Goal: Task Accomplishment & Management: Use online tool/utility

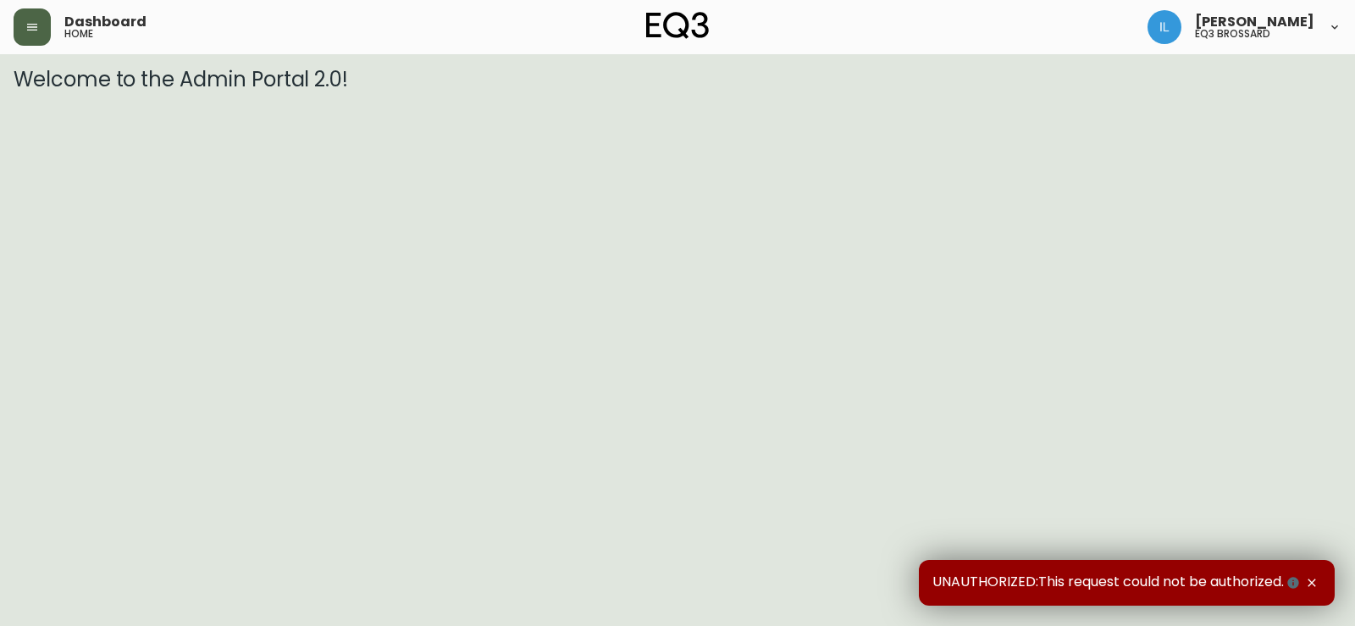
click at [30, 33] on icon "button" at bounding box center [32, 27] width 14 height 14
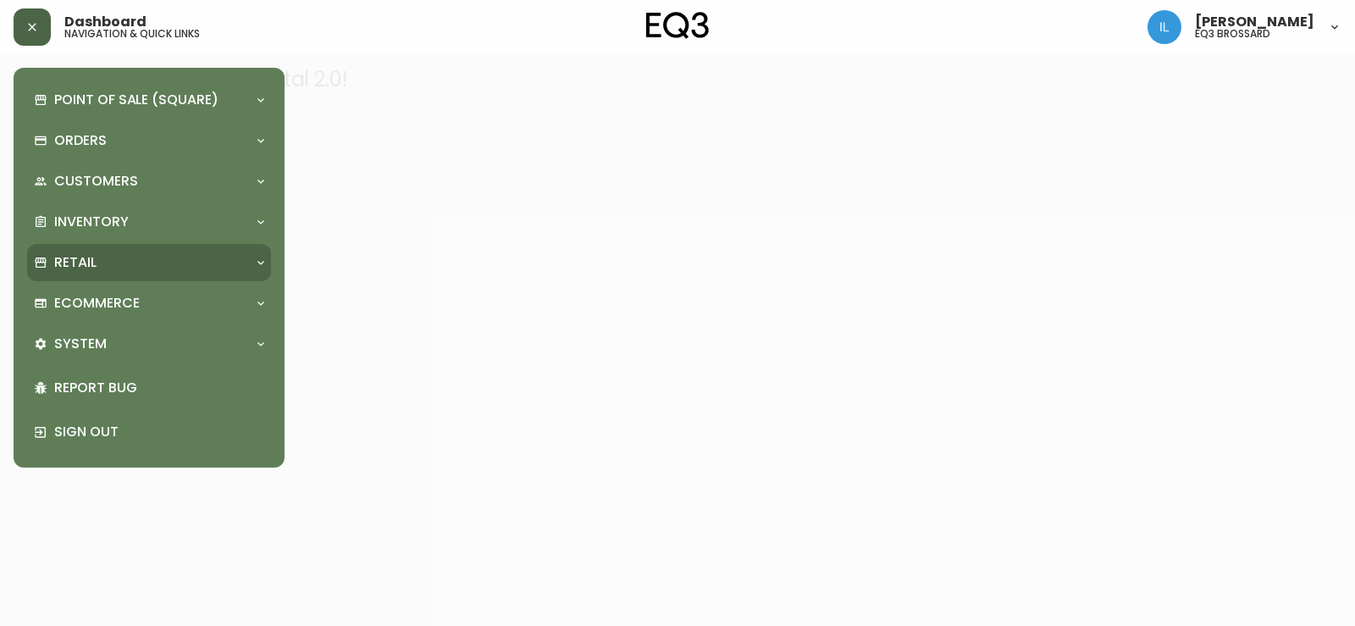
click at [142, 274] on div "Retail" at bounding box center [149, 262] width 244 height 37
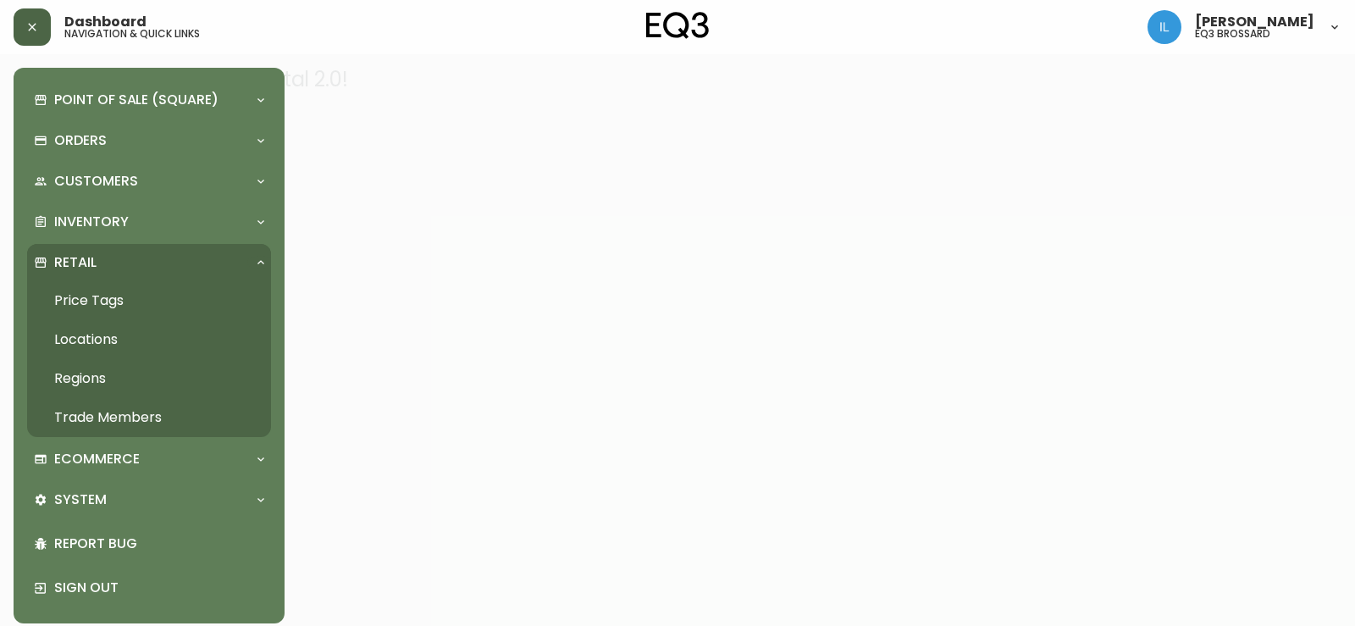
click at [112, 418] on link "Trade Members" at bounding box center [149, 417] width 244 height 39
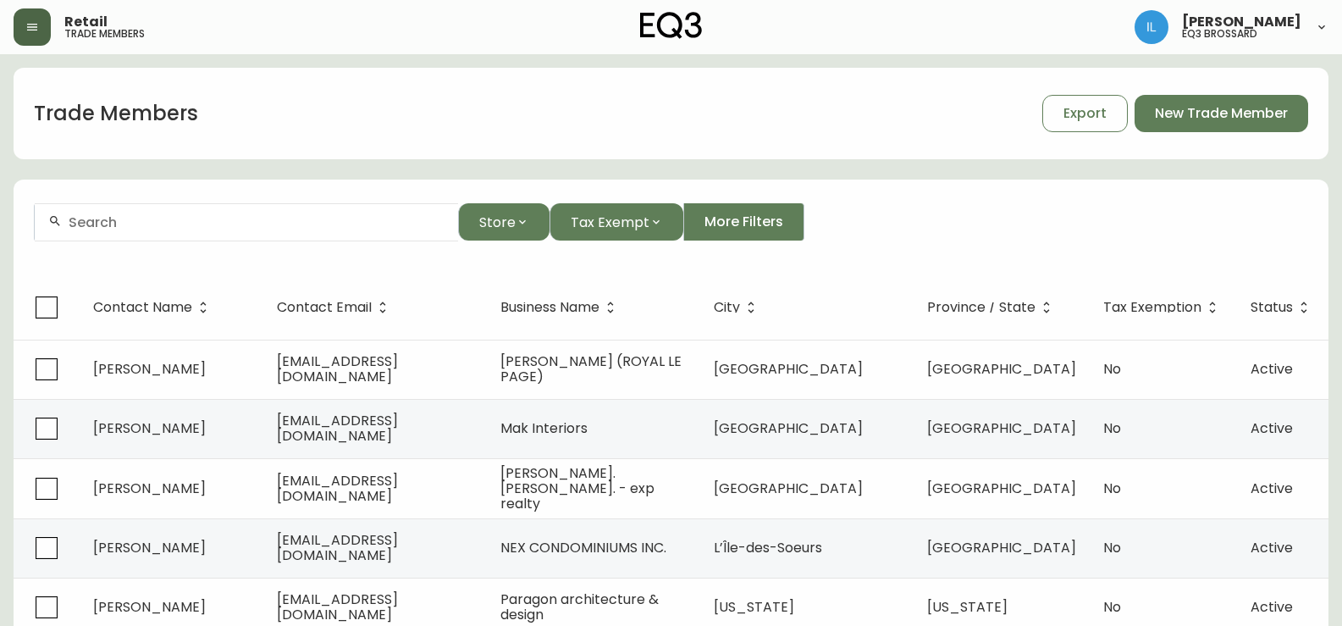
click at [183, 221] on input "text" at bounding box center [257, 222] width 376 height 16
click at [31, 27] on icon "button" at bounding box center [32, 27] width 10 height 7
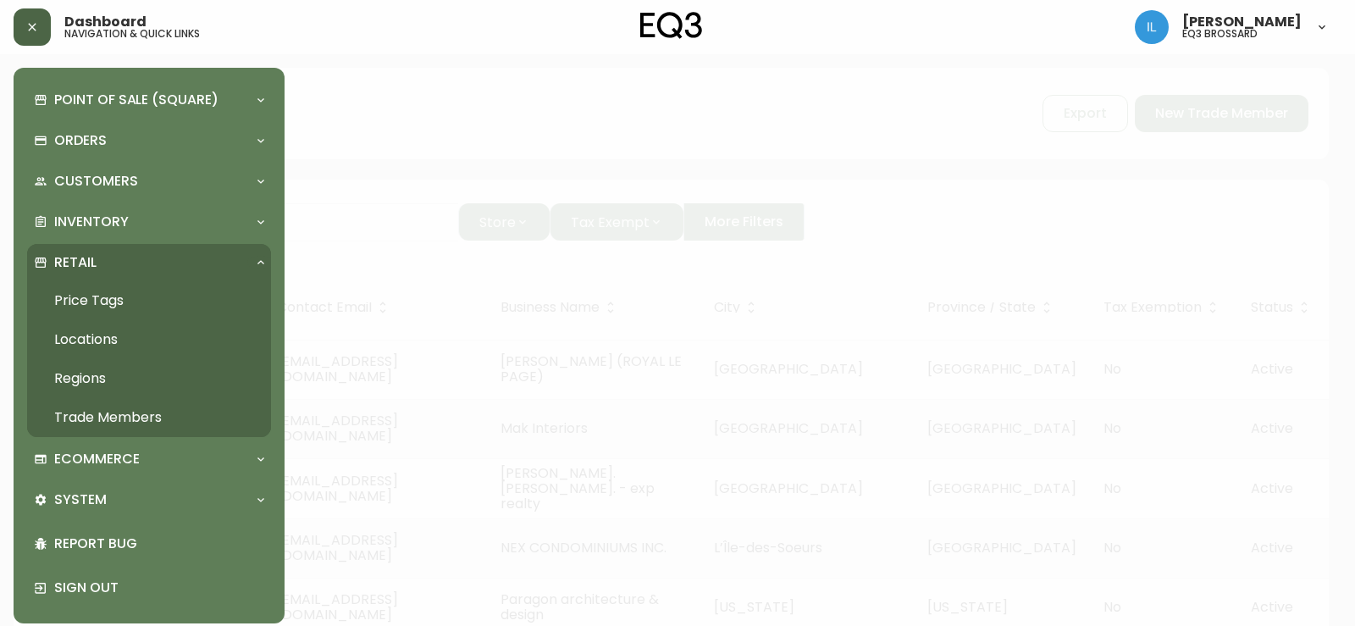
click at [103, 269] on div "Retail" at bounding box center [140, 262] width 213 height 19
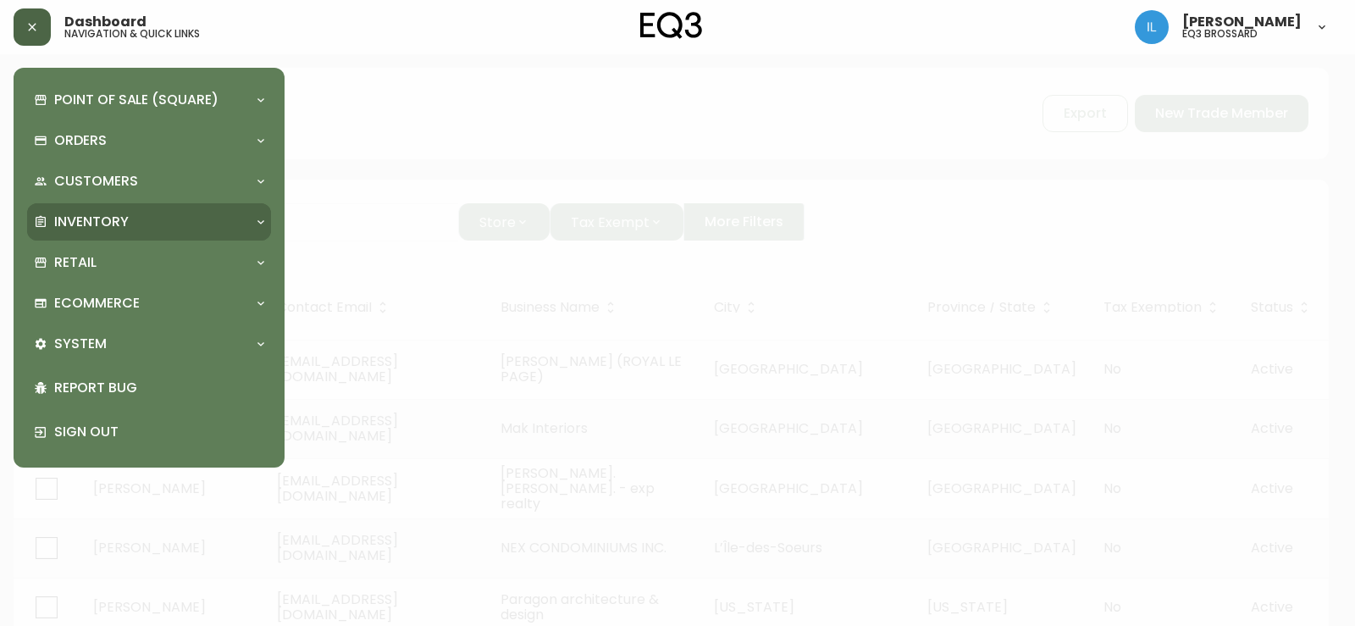
click at [113, 210] on div "Inventory" at bounding box center [149, 221] width 244 height 37
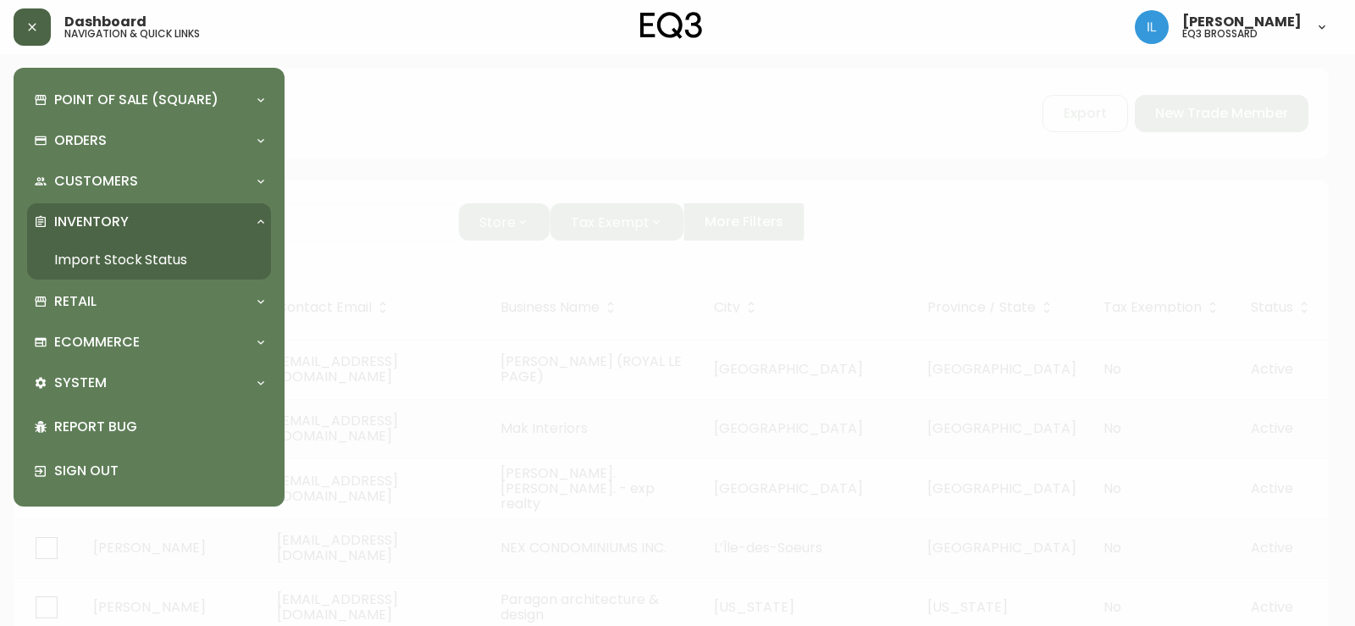
click at [127, 260] on link "Import Stock Status" at bounding box center [149, 260] width 244 height 39
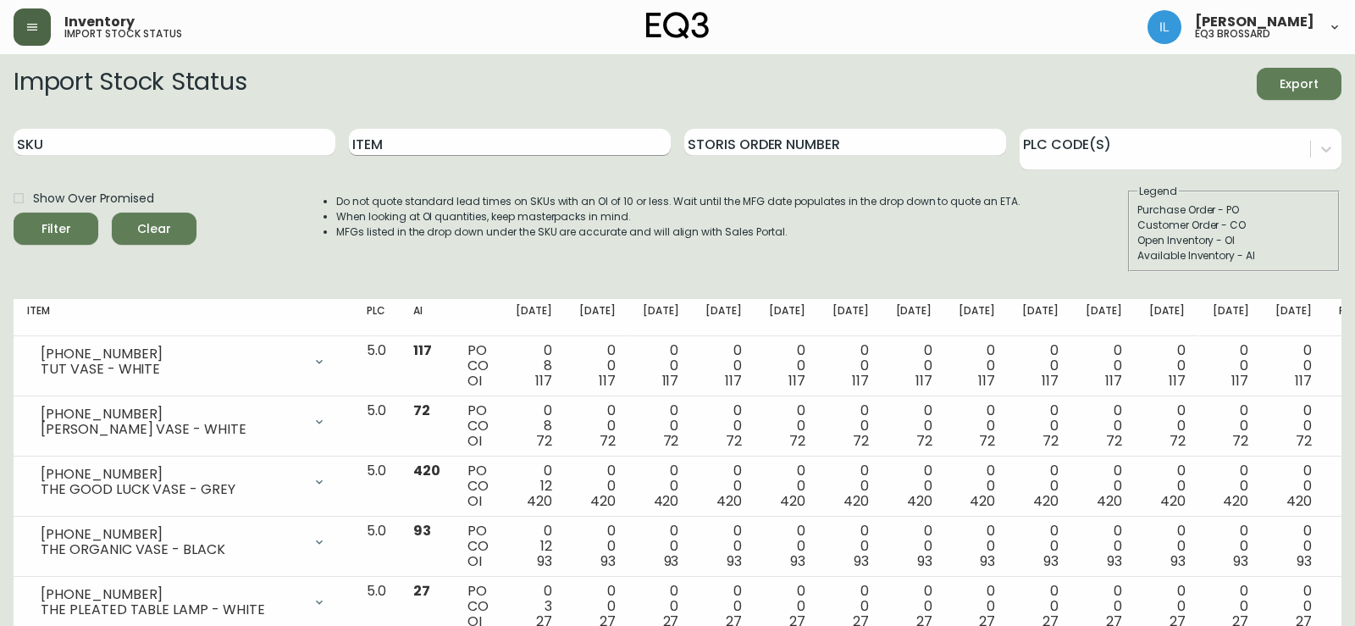
click at [438, 152] on input "Item" at bounding box center [510, 142] width 322 height 27
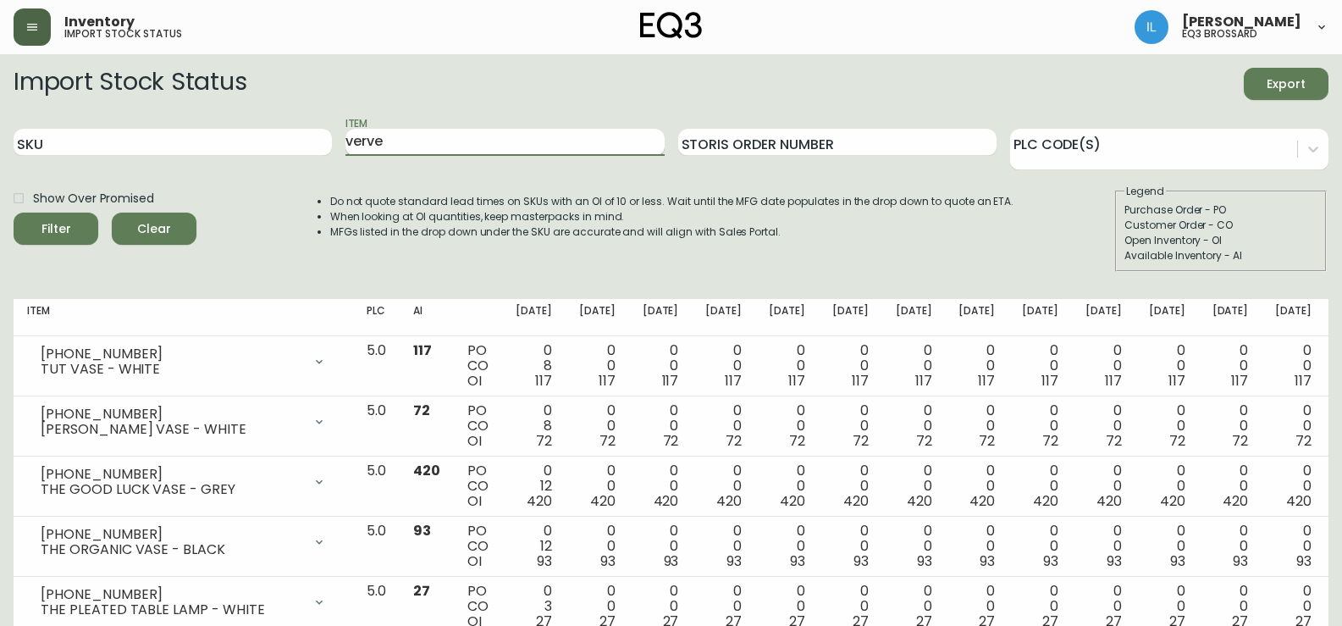
type input "verve"
click at [14, 213] on button "Filter" at bounding box center [56, 229] width 85 height 32
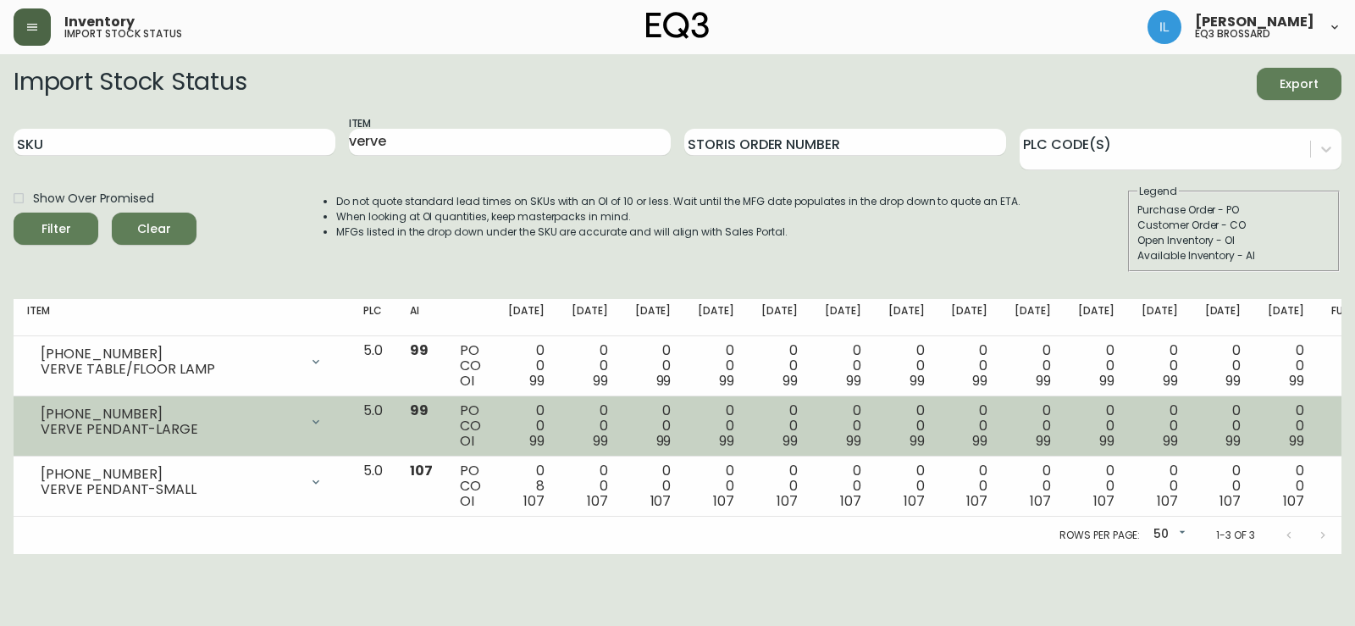
click at [169, 442] on td "3180-365-01 VERVE PENDANT-LARGE Opening Balance 99 ( Aug 15, 2025 ) Available I…" at bounding box center [182, 426] width 336 height 60
